Goal: Task Accomplishment & Management: Manage account settings

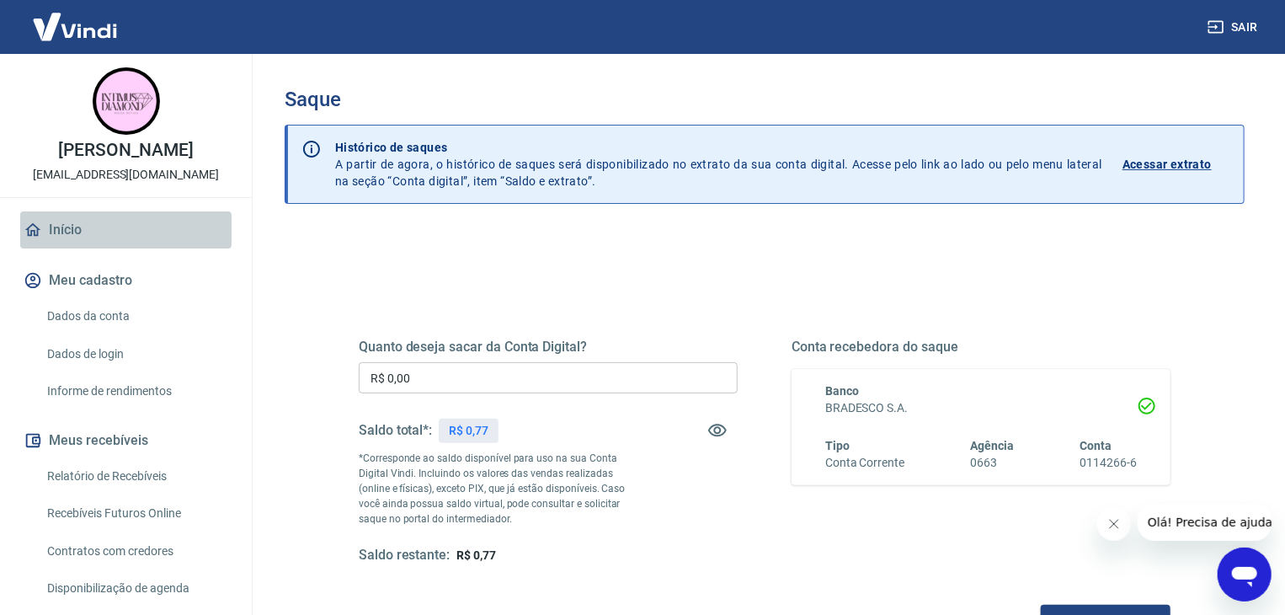
click at [145, 233] on link "Início" at bounding box center [125, 229] width 211 height 37
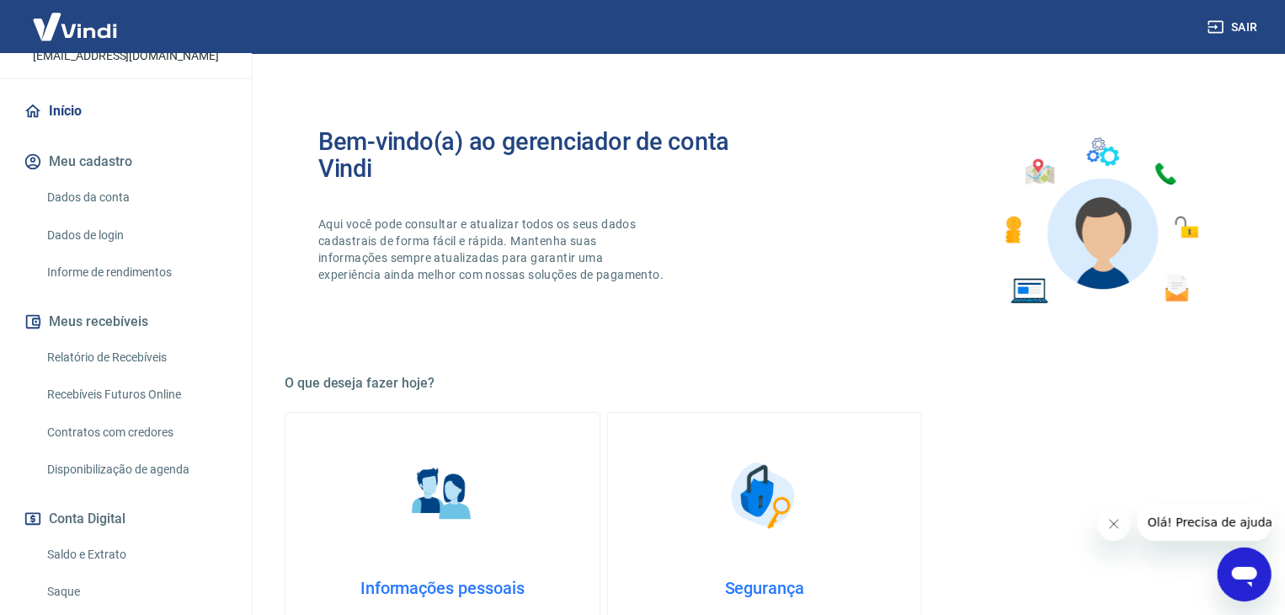
scroll to position [168, 0]
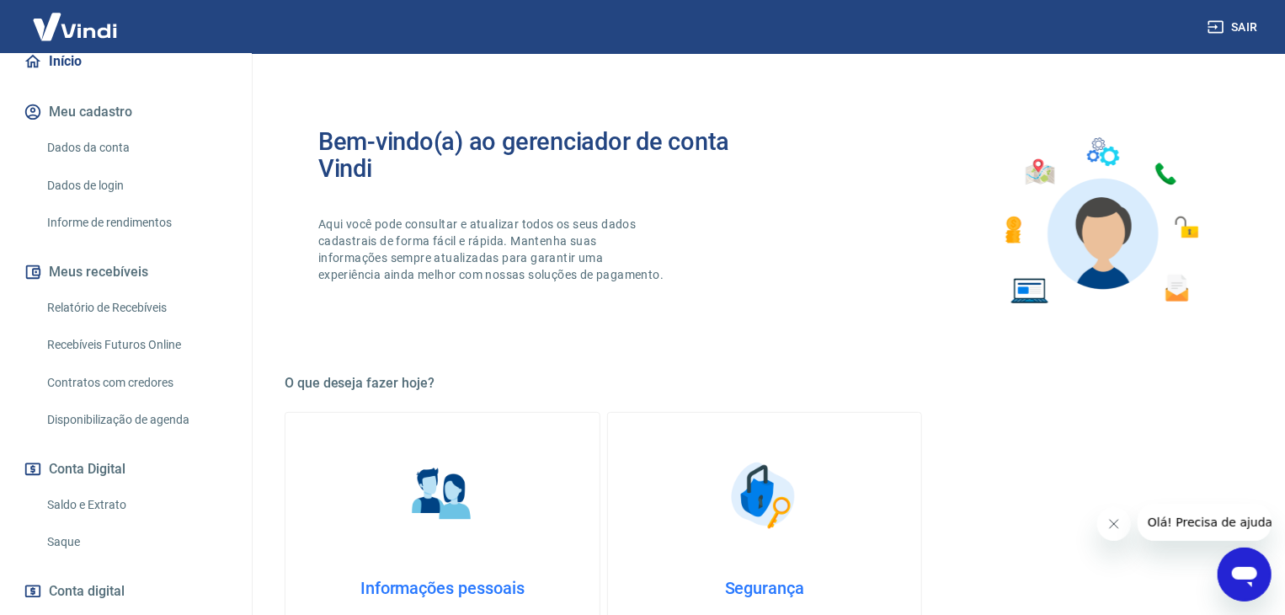
click at [148, 268] on button "Meus recebíveis" at bounding box center [125, 271] width 211 height 37
click at [144, 302] on link "Relatório de Recebíveis" at bounding box center [135, 307] width 191 height 35
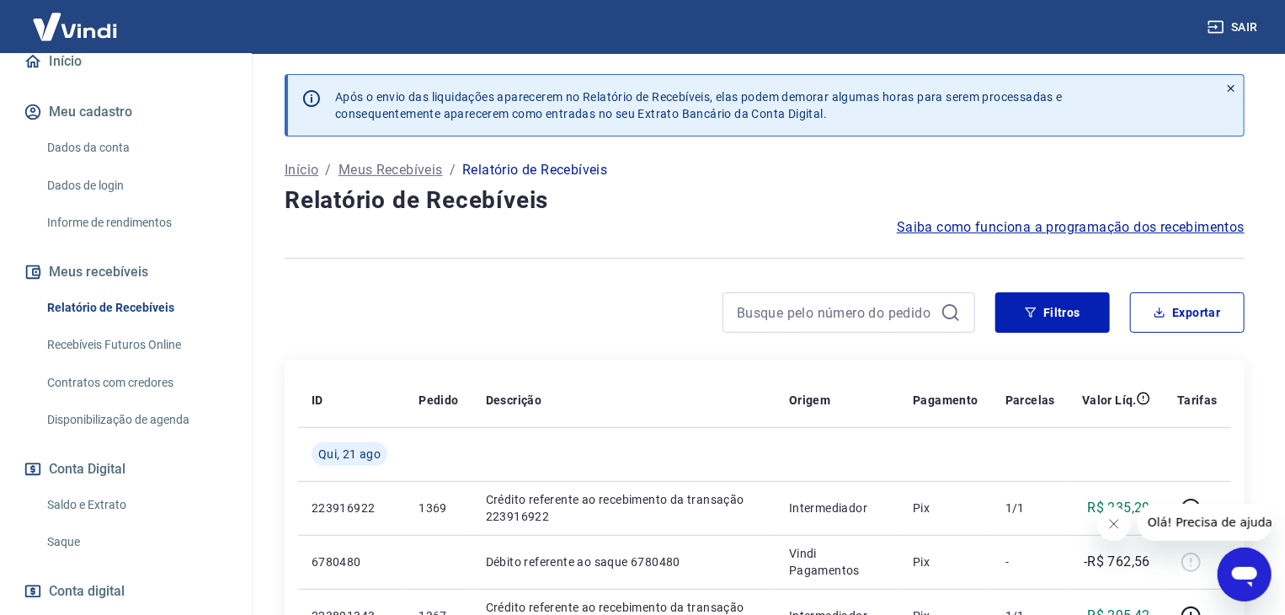
click at [88, 338] on link "Recebíveis Futuros Online" at bounding box center [135, 344] width 191 height 35
